Goal: Information Seeking & Learning: Check status

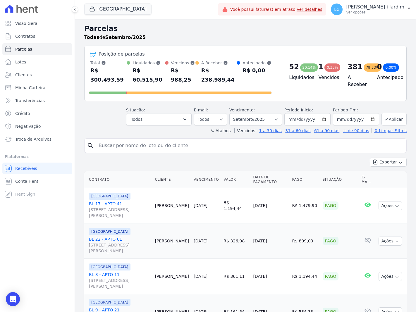
select select
click at [101, 11] on button "[GEOGRAPHIC_DATA]" at bounding box center [117, 9] width 67 height 11
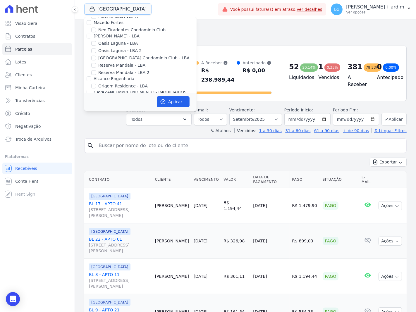
scroll to position [1170, 0]
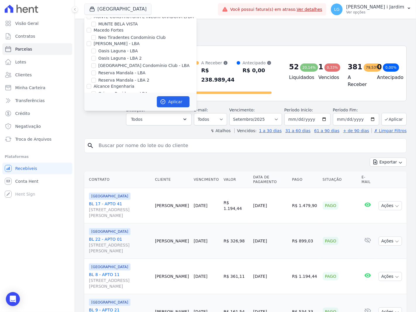
click at [111, 104] on label "[GEOGRAPHIC_DATA]" at bounding box center [119, 107] width 43 height 6
click at [96, 105] on input "[GEOGRAPHIC_DATA]" at bounding box center [93, 107] width 5 height 5
checkbox input "false"
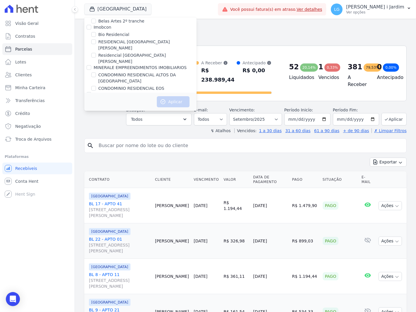
scroll to position [784, 0]
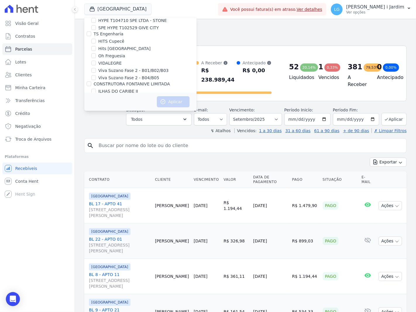
click at [115, 109] on label "JARDINS DE EVORA" at bounding box center [117, 112] width 39 height 6
click at [96, 110] on input "JARDINS DE EVORA" at bounding box center [93, 112] width 5 height 5
checkbox input "true"
click at [172, 105] on button "Aplicar" at bounding box center [173, 101] width 33 height 11
select select
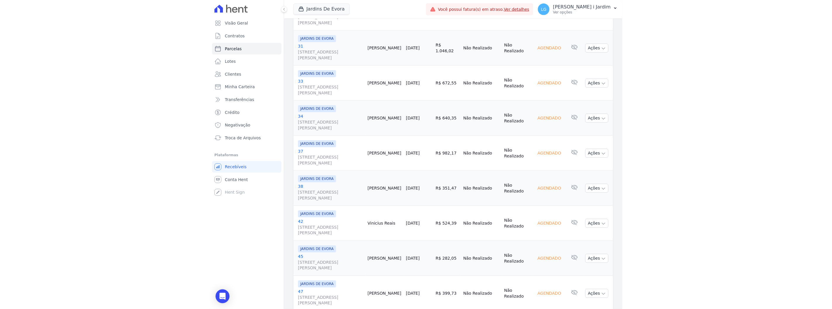
scroll to position [780, 0]
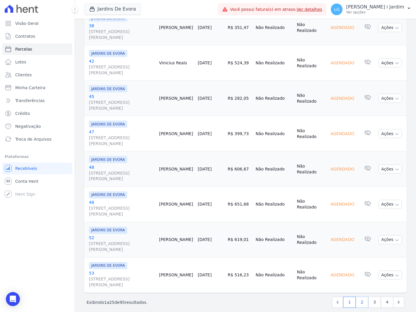
click at [360, 297] on link "2" at bounding box center [362, 302] width 13 height 11
select select
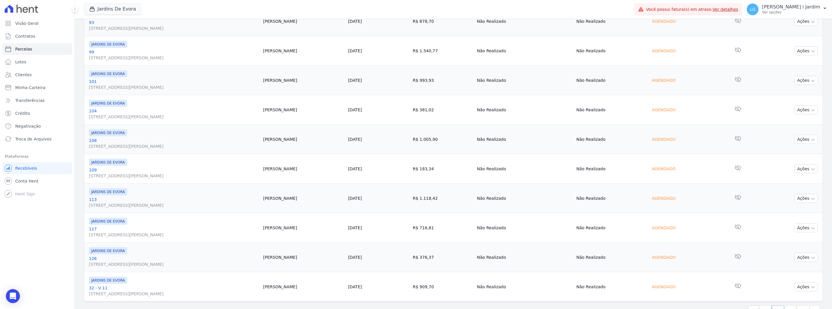
scroll to position [629, 0]
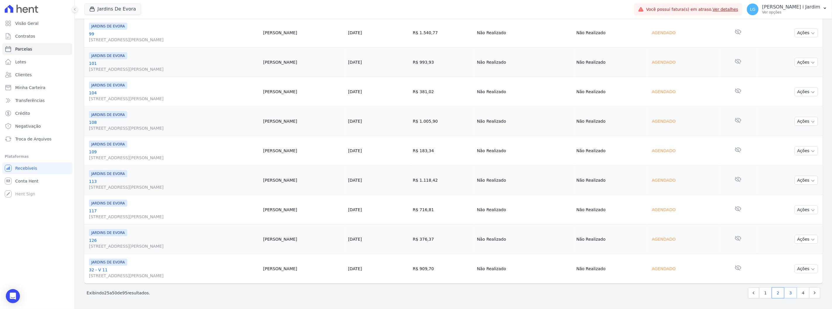
click at [415, 296] on link "3" at bounding box center [790, 293] width 13 height 11
select select
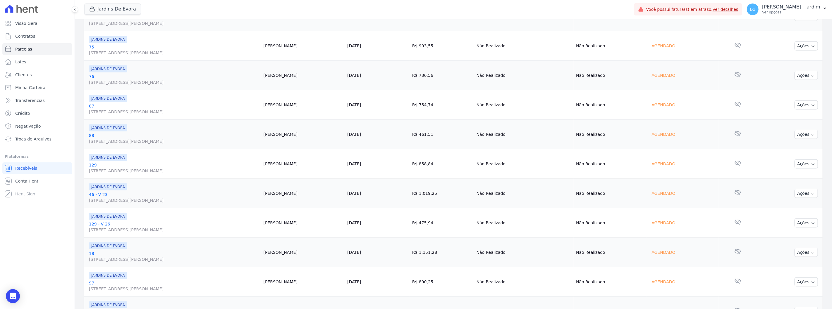
scroll to position [629, 0]
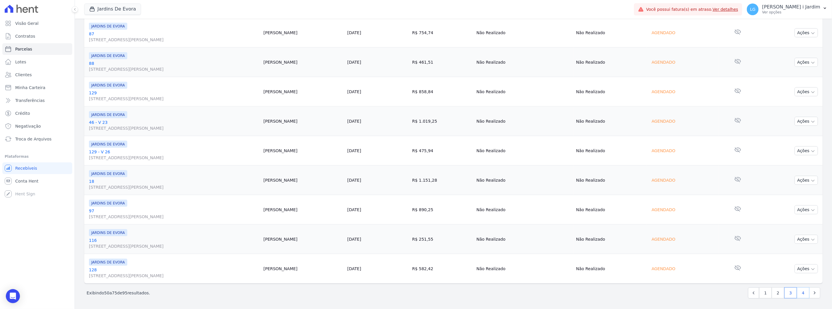
click at [415, 294] on link "4" at bounding box center [802, 293] width 13 height 11
select select
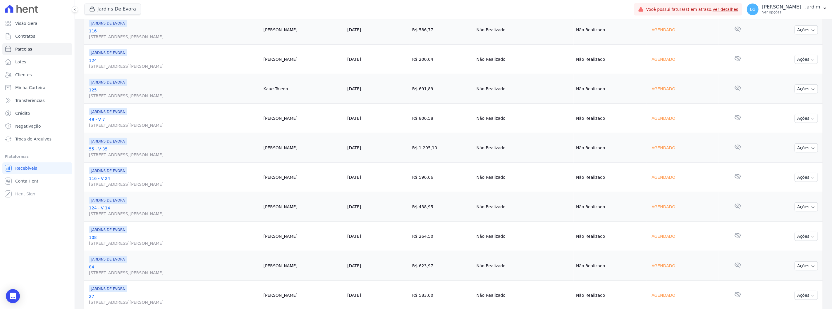
scroll to position [481, 0]
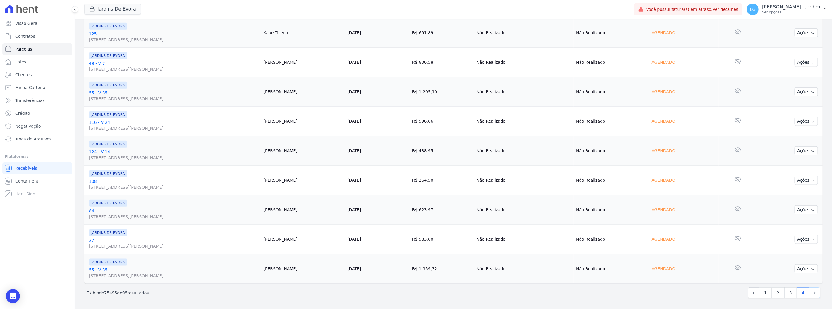
click at [415, 293] on icon "Next" at bounding box center [814, 293] width 6 height 6
select select
click at [415, 294] on icon "Next" at bounding box center [814, 293] width 6 height 6
select select
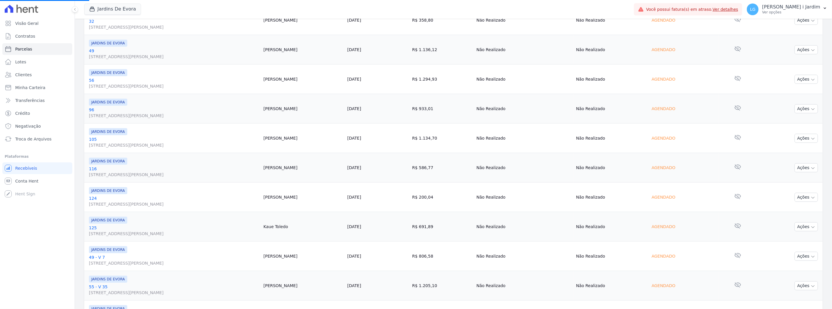
scroll to position [0, 0]
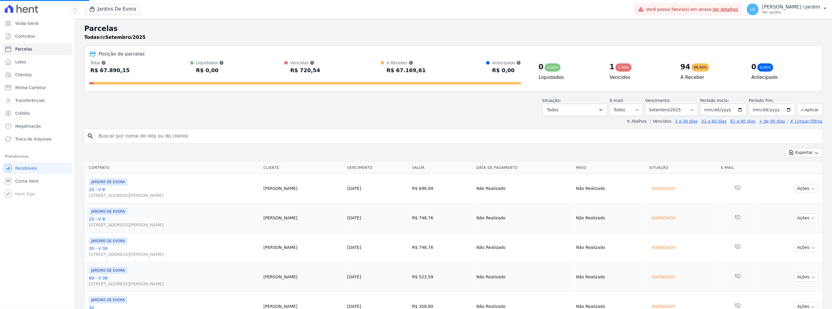
select select
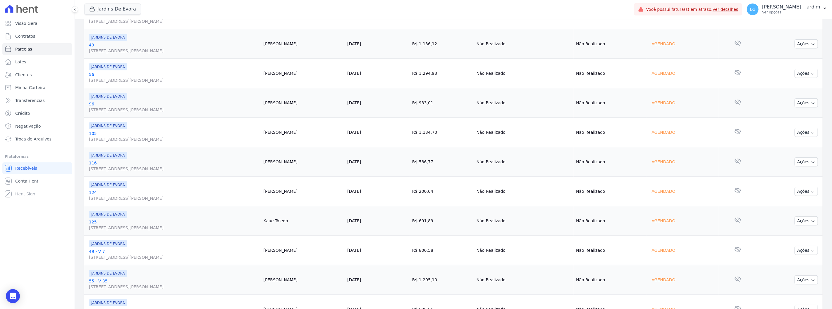
scroll to position [481, 0]
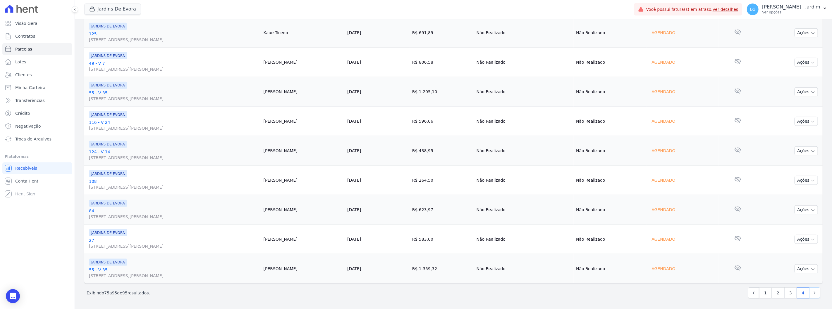
click at [415, 294] on icon "Next" at bounding box center [814, 293] width 6 height 6
select select
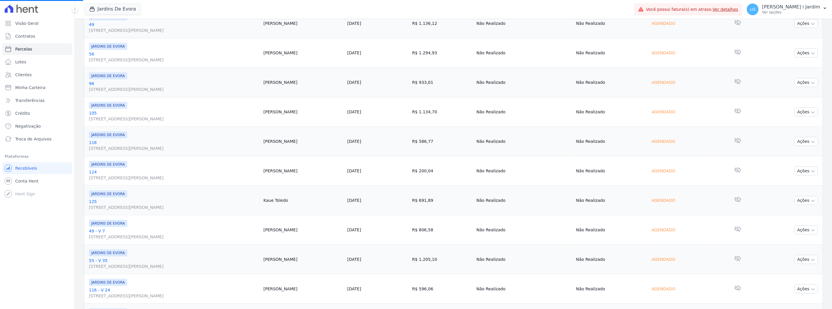
scroll to position [455, 0]
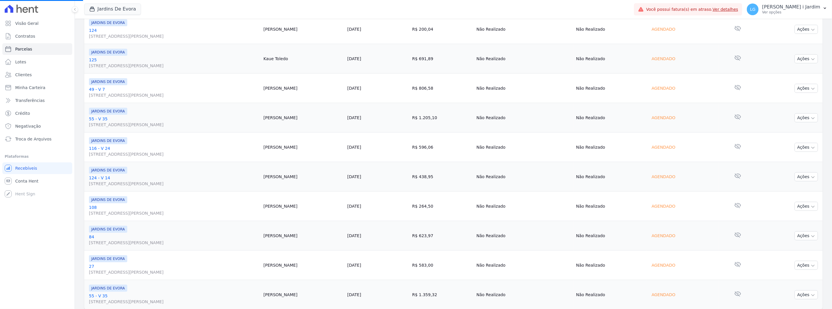
select select
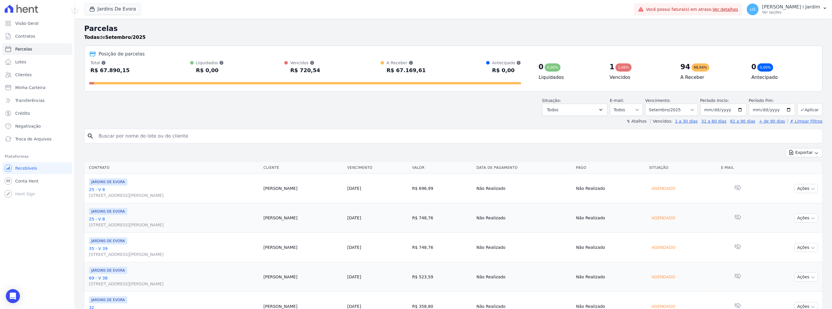
click at [245, 112] on div "Situação: Agendado Em Aberto Pago Processando Cancelado Vencido Transferindo De…" at bounding box center [453, 105] width 738 height 21
drag, startPoint x: 320, startPoint y: 69, endPoint x: 266, endPoint y: 58, distance: 55.1
click at [267, 58] on div "Posição de parcelas Total [PERSON_NAME] parcelas pagas, vencidas, em aberto e a…" at bounding box center [453, 69] width 738 height 46
click at [288, 105] on div "Situação: Agendado Em Aberto Pago Processando Cancelado Vencido Transferindo De…" at bounding box center [453, 105] width 738 height 21
click at [120, 10] on button "Jardins De Evora" at bounding box center [112, 9] width 57 height 11
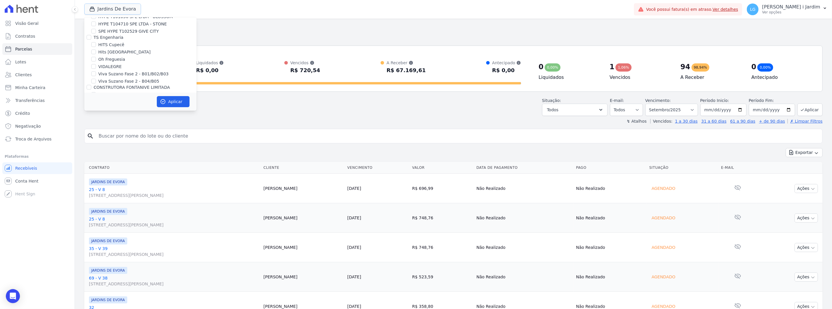
scroll to position [780, 0]
click at [118, 113] on label "JARDINS DE EVORA" at bounding box center [117, 116] width 39 height 6
click at [96, 114] on input "JARDINS DE EVORA" at bounding box center [93, 116] width 5 height 5
checkbox input "false"
click at [120, 120] on label "JARDINS DE MAFRA" at bounding box center [117, 123] width 39 height 6
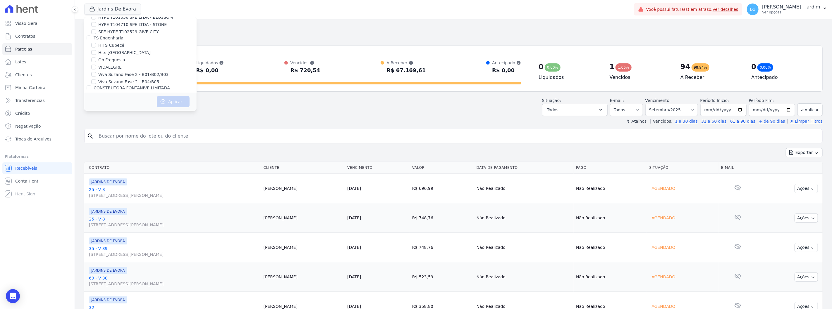
click at [96, 121] on input "JARDINS DE MAFRA" at bounding box center [93, 123] width 5 height 5
checkbox input "true"
click at [174, 102] on button "Aplicar" at bounding box center [173, 101] width 33 height 11
select select
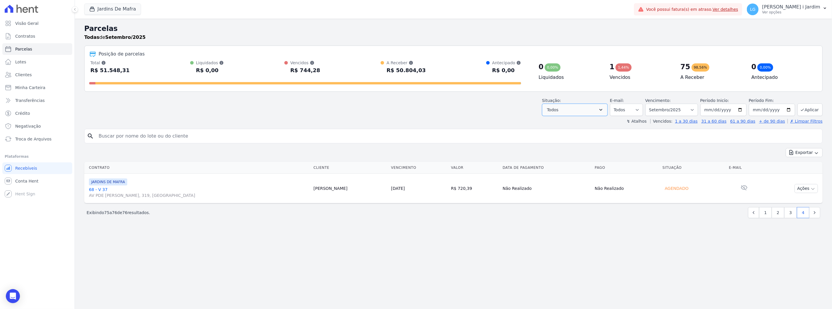
click at [415, 107] on button "Todos" at bounding box center [574, 110] width 65 height 12
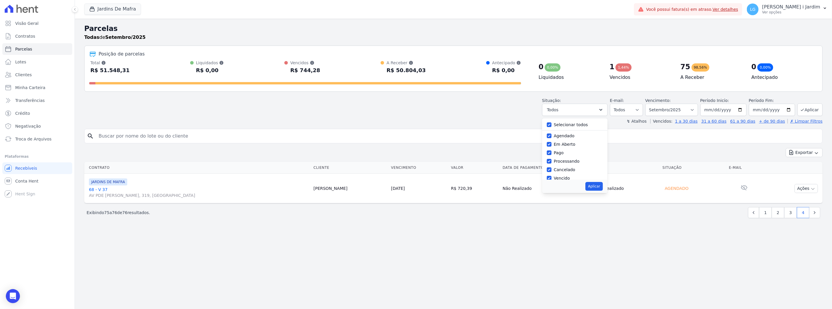
click at [415, 126] on label "Selecionar todos" at bounding box center [571, 125] width 34 height 5
click at [415, 126] on input "Selecionar todos" at bounding box center [548, 125] width 5 height 5
checkbox input "false"
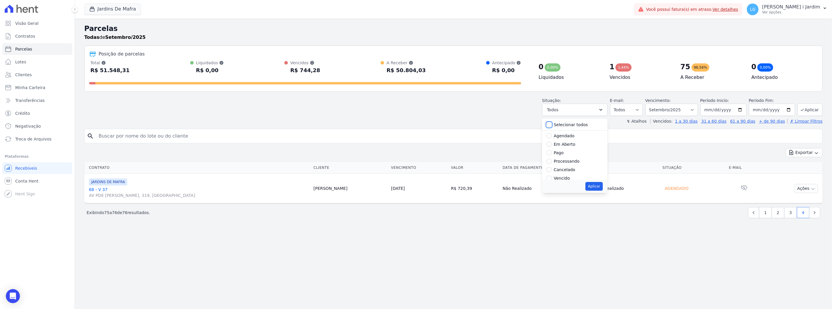
checkbox input "false"
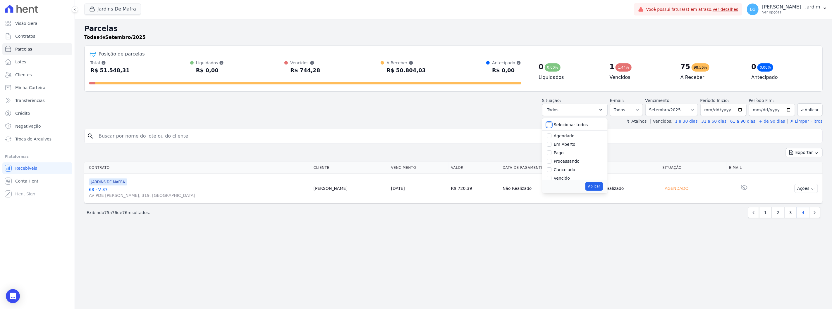
checkbox input "false"
click at [415, 126] on label "Selecionar todos" at bounding box center [571, 125] width 34 height 5
click at [415, 126] on input "Selecionar todos" at bounding box center [548, 125] width 5 height 5
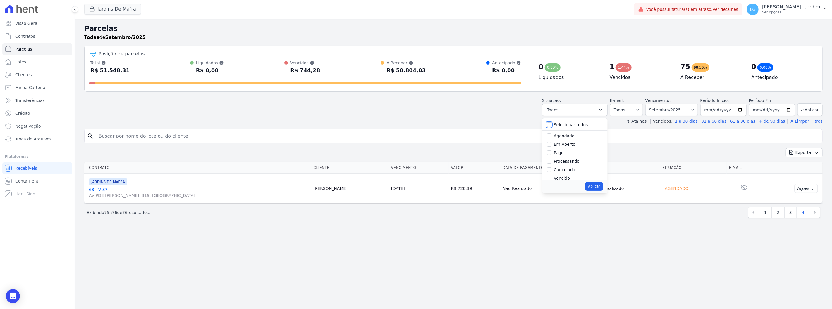
checkbox input "true"
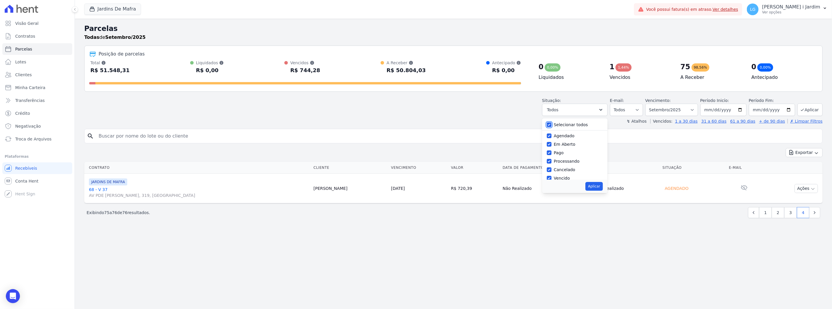
checkbox input "true"
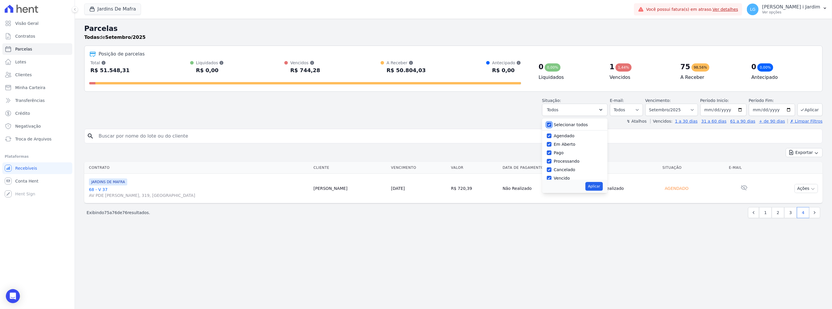
checkbox input "true"
click at [415, 186] on button "Aplicar" at bounding box center [593, 186] width 17 height 9
select select "scheduled"
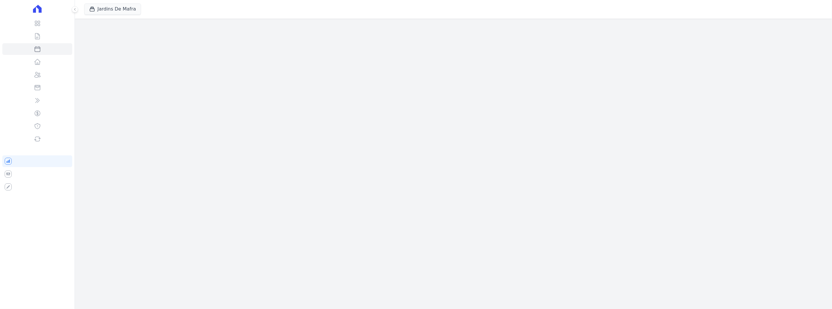
select select
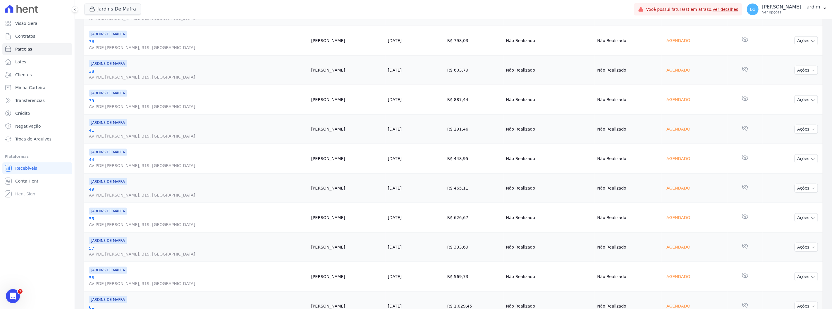
scroll to position [579, 0]
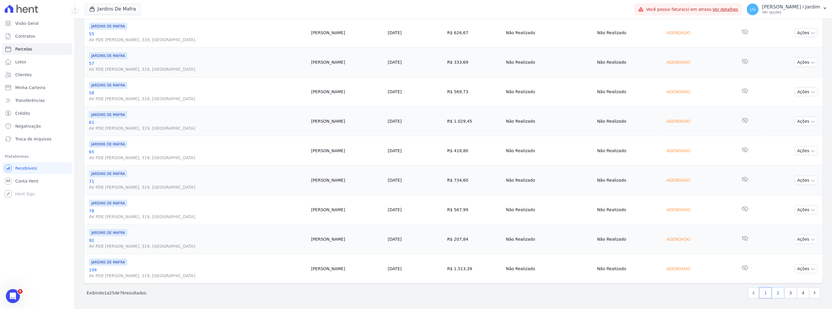
click at [773, 294] on link "2" at bounding box center [777, 293] width 13 height 11
select select
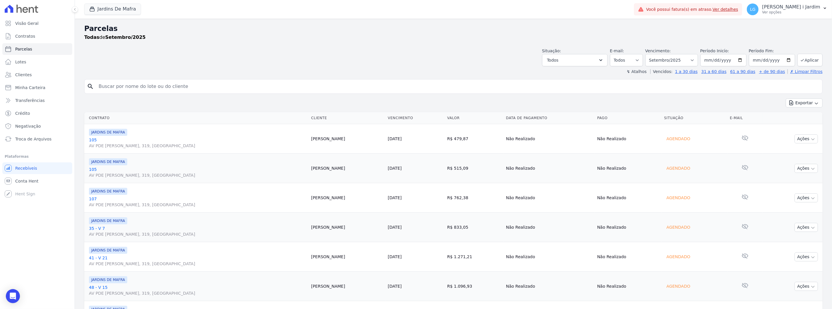
click at [437, 104] on div "Exportar Exportar PDF Exportar CSV" at bounding box center [453, 106] width 738 height 14
drag, startPoint x: 410, startPoint y: 140, endPoint x: 370, endPoint y: 146, distance: 39.8
click at [371, 146] on tr "JARDINS DE MAFRA 105 AV PDE GREGORIO MAFRA, 319, VILA TAQUARI Dina Medeiros 10/…" at bounding box center [453, 139] width 738 height 30
click at [428, 60] on div "Situação: Agendado Em Aberto Pago Processando Cancelado Vencido Transferindo De…" at bounding box center [453, 56] width 738 height 21
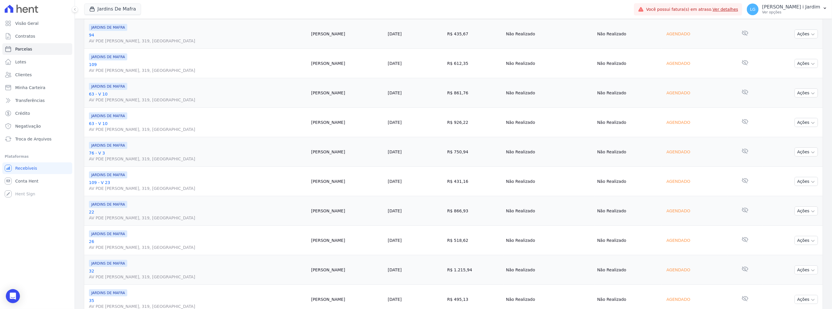
scroll to position [579, 0]
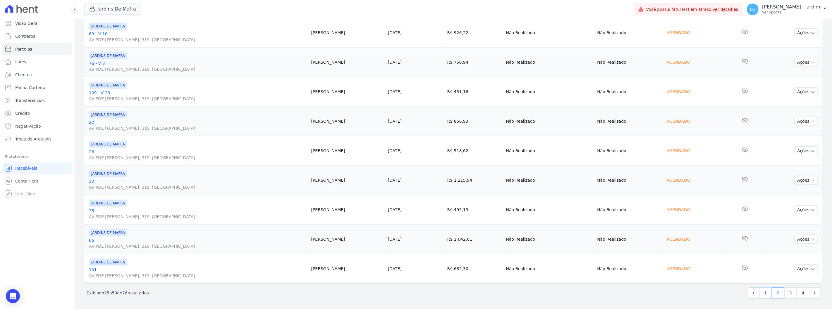
click at [759, 294] on link "1" at bounding box center [765, 293] width 13 height 11
select select
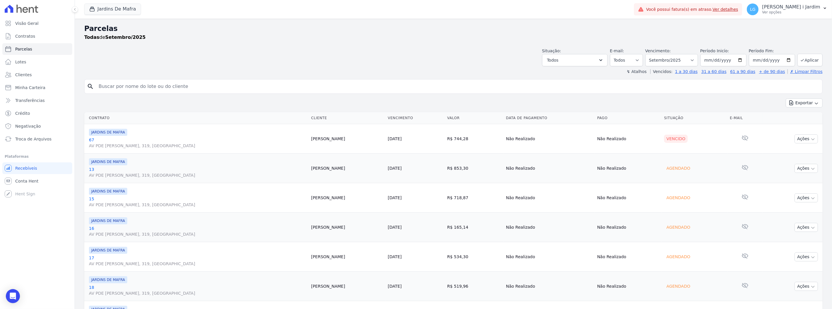
click at [387, 71] on div "↯ Atalhos Vencidos: 1 a 30 dias 31 a 60 dias 61 a 90 dias + de 90 dias ✗ Limpar…" at bounding box center [453, 72] width 738 height 6
click at [393, 50] on div "Situação: Agendado Em Aberto Pago Processando Cancelado Vencido Transferindo De…" at bounding box center [453, 56] width 738 height 21
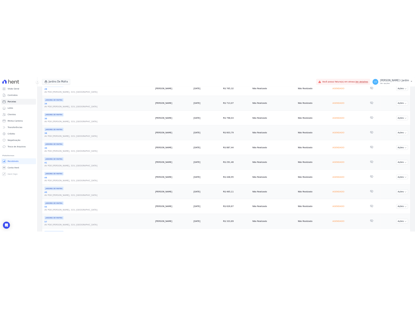
scroll to position [579, 0]
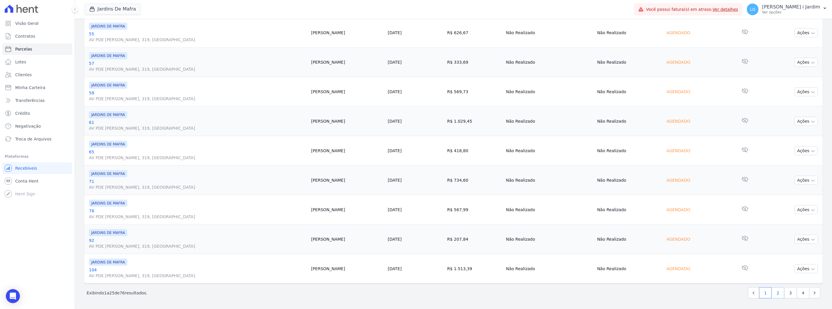
click at [777, 292] on link "2" at bounding box center [777, 293] width 13 height 11
select select
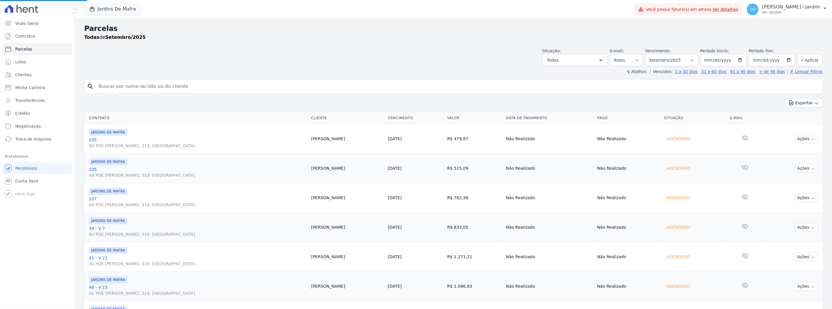
select select
drag, startPoint x: 371, startPoint y: 68, endPoint x: 390, endPoint y: 95, distance: 32.7
click at [370, 69] on div "↯ Atalhos Vencidos: 1 a 30 dias 31 a 60 dias 61 a 90 dias + de 90 dias ✗ Limpar…" at bounding box center [453, 72] width 738 height 6
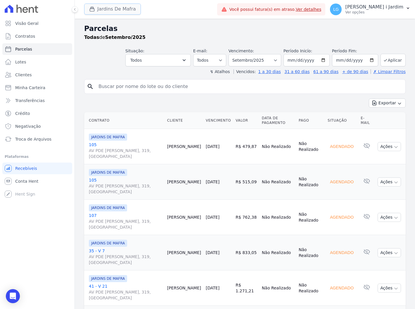
click at [130, 11] on button "Jardins De Mafra" at bounding box center [112, 9] width 57 height 11
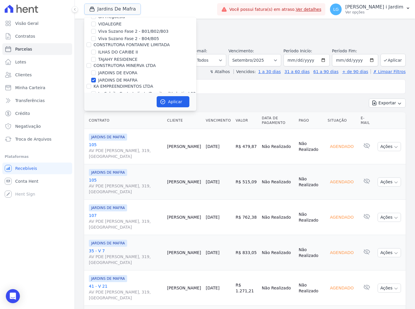
scroll to position [812, 0]
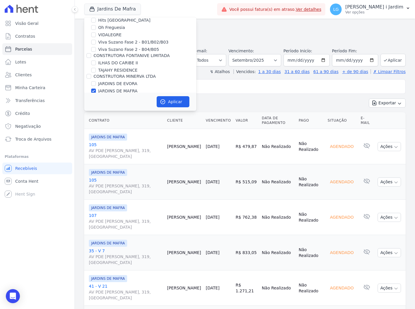
click at [109, 88] on label "JARDINS DE MAFRA" at bounding box center [117, 91] width 39 height 6
click at [96, 89] on input "JARDINS DE MAFRA" at bounding box center [93, 91] width 5 height 5
checkbox input "false"
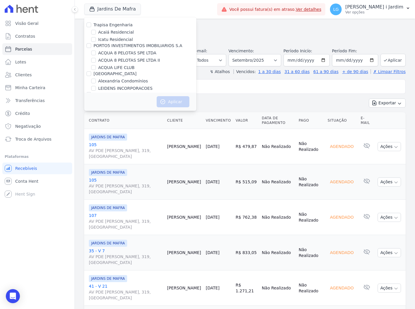
scroll to position [622, 0]
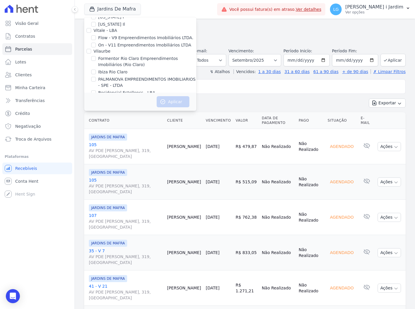
click at [105, 103] on label "[GEOGRAPHIC_DATA]" at bounding box center [119, 106] width 43 height 6
click at [96, 104] on input "[GEOGRAPHIC_DATA]" at bounding box center [93, 106] width 5 height 5
checkbox input "true"
click at [183, 101] on button "Aplicar" at bounding box center [173, 101] width 33 height 11
select select
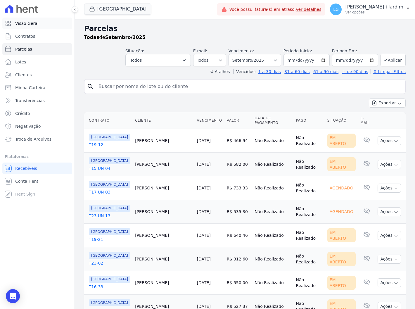
click at [32, 21] on span "Visão Geral" at bounding box center [26, 23] width 23 height 6
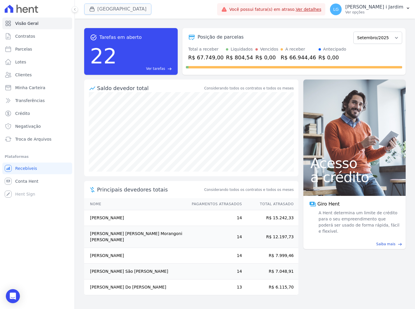
click at [105, 6] on button "[GEOGRAPHIC_DATA]" at bounding box center [117, 9] width 67 height 11
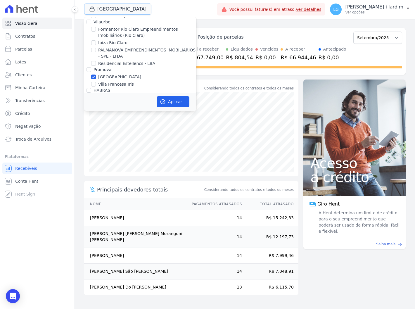
scroll to position [650, 0]
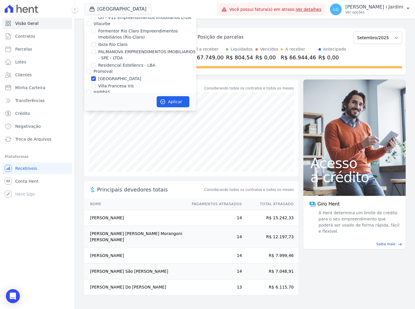
click at [112, 83] on label "Villa Francesa Iris" at bounding box center [116, 86] width 36 height 6
click at [96, 84] on input "Villa Francesa Iris" at bounding box center [93, 86] width 5 height 5
checkbox input "true"
click at [104, 76] on label "[GEOGRAPHIC_DATA]" at bounding box center [119, 79] width 43 height 6
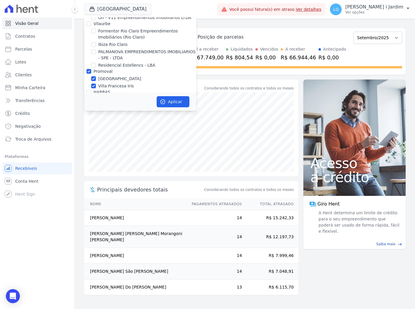
click at [96, 76] on input "[GEOGRAPHIC_DATA]" at bounding box center [93, 78] width 5 height 5
checkbox input "false"
click at [181, 98] on button "Aplicar" at bounding box center [173, 101] width 33 height 11
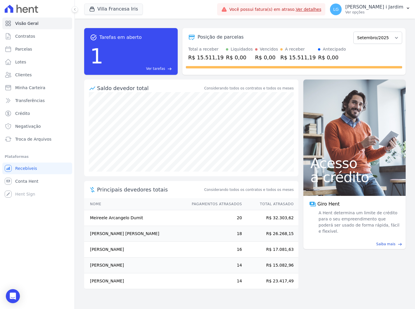
click at [141, 24] on div "task_alt Tarefas em aberto 1 Ver tarefas east Posição de parcelas Março/2024 Ab…" at bounding box center [245, 51] width 322 height 56
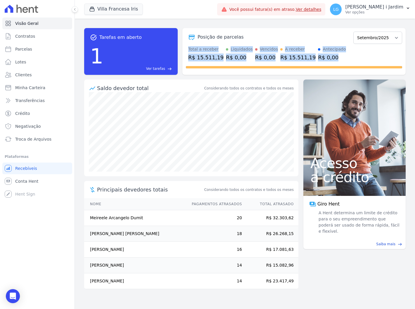
drag, startPoint x: 326, startPoint y: 62, endPoint x: 188, endPoint y: 45, distance: 138.7
click at [188, 45] on div "Posição de parcelas Março/2024 Abril/2024 Maio/2024 Junho/2024 Julho/2024 Agost…" at bounding box center [293, 51] width 223 height 47
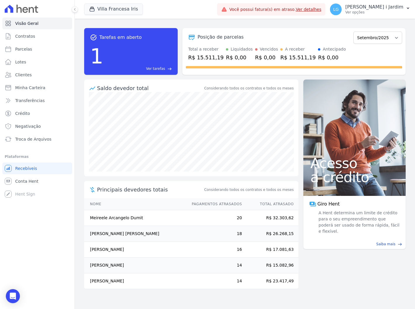
click at [183, 23] on div "task_alt Tarefas em aberto 1 Ver tarefas east Posição de parcelas Março/2024 Ab…" at bounding box center [245, 51] width 322 height 56
